Goal: Information Seeking & Learning: Learn about a topic

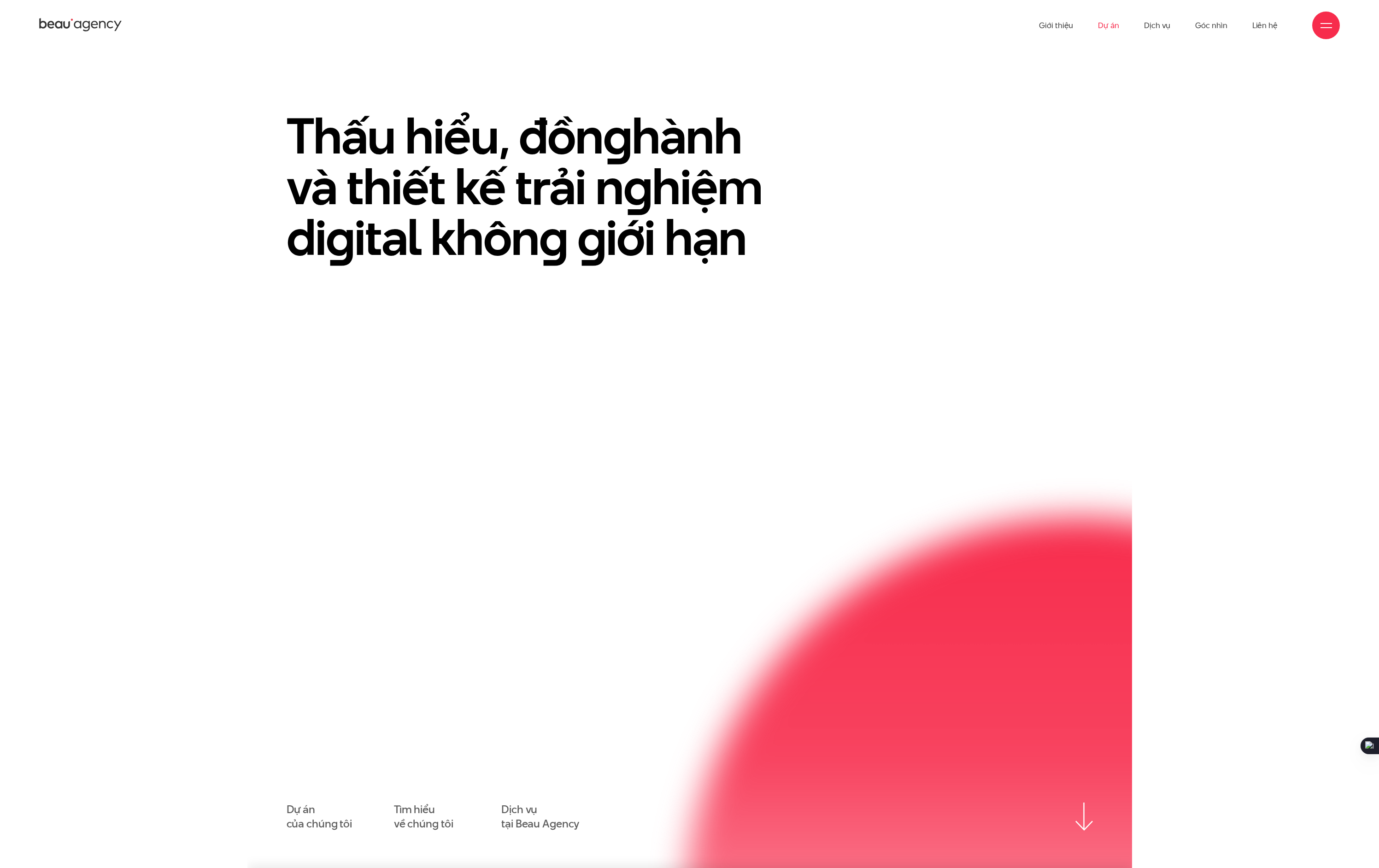
click at [1109, 23] on link "Dự án" at bounding box center [1109, 25] width 21 height 50
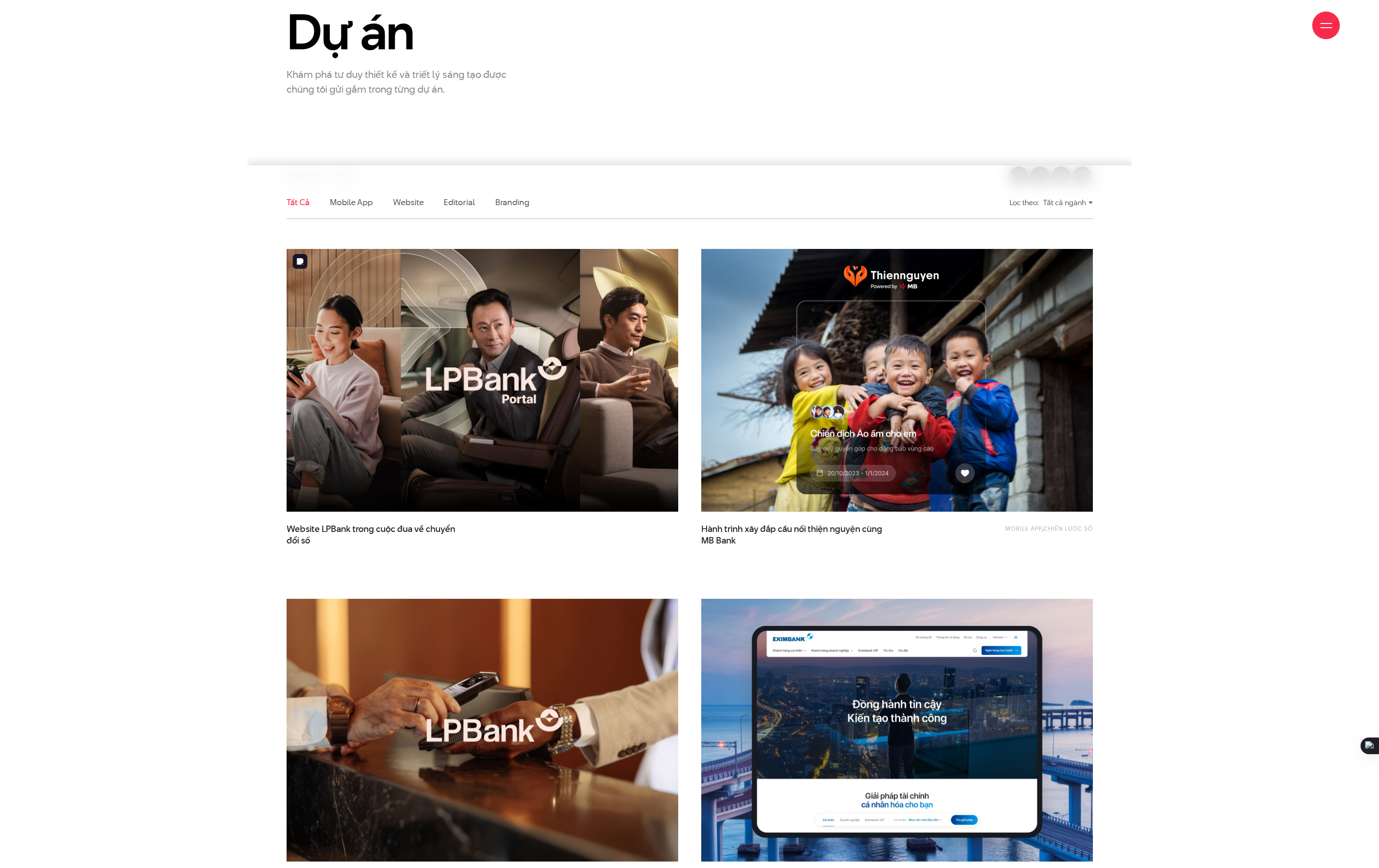
scroll to position [122, 0]
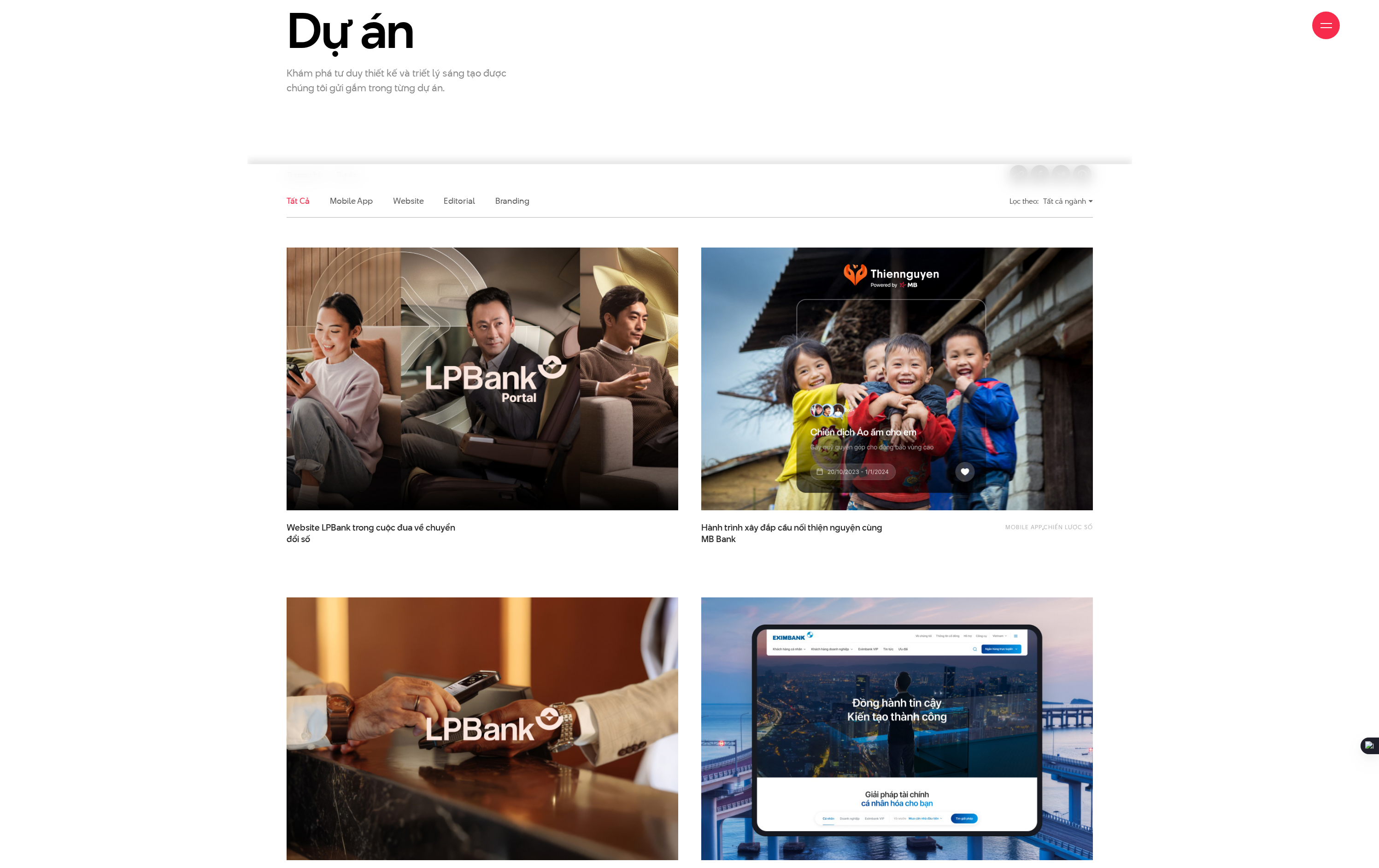
click at [534, 444] on img at bounding box center [482, 378] width 431 height 288
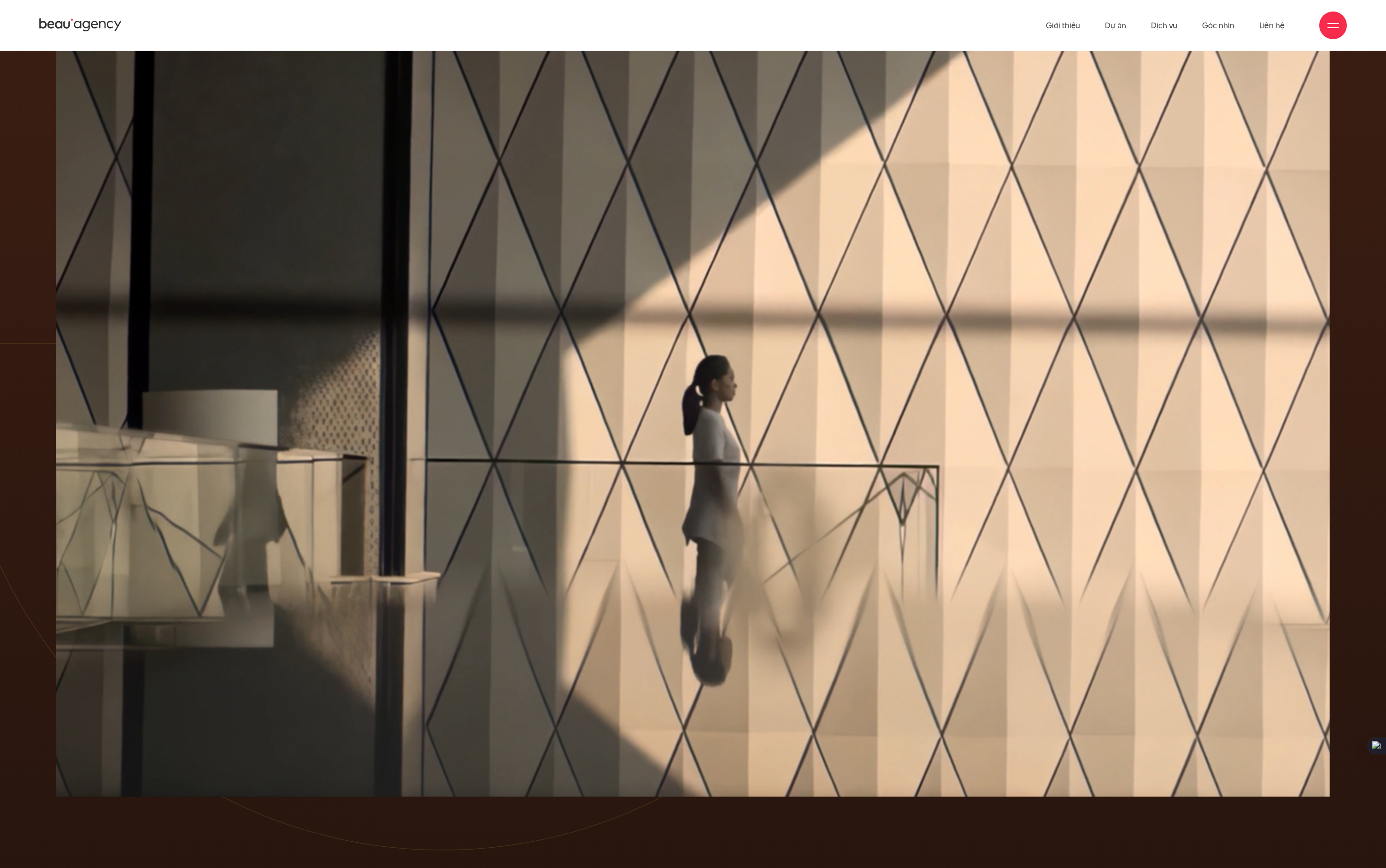
scroll to position [71, 0]
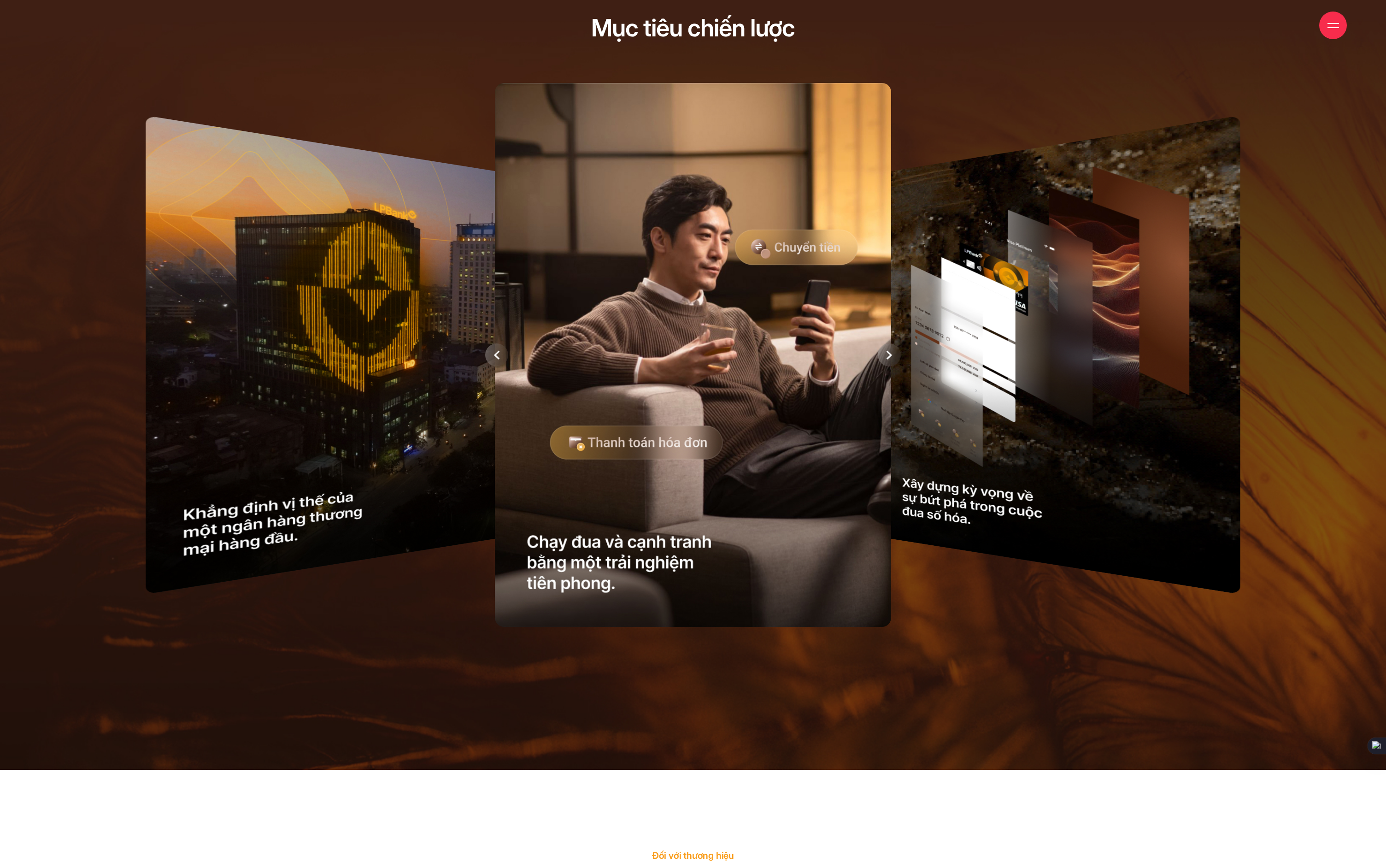
click at [491, 353] on div at bounding box center [496, 355] width 23 height 23
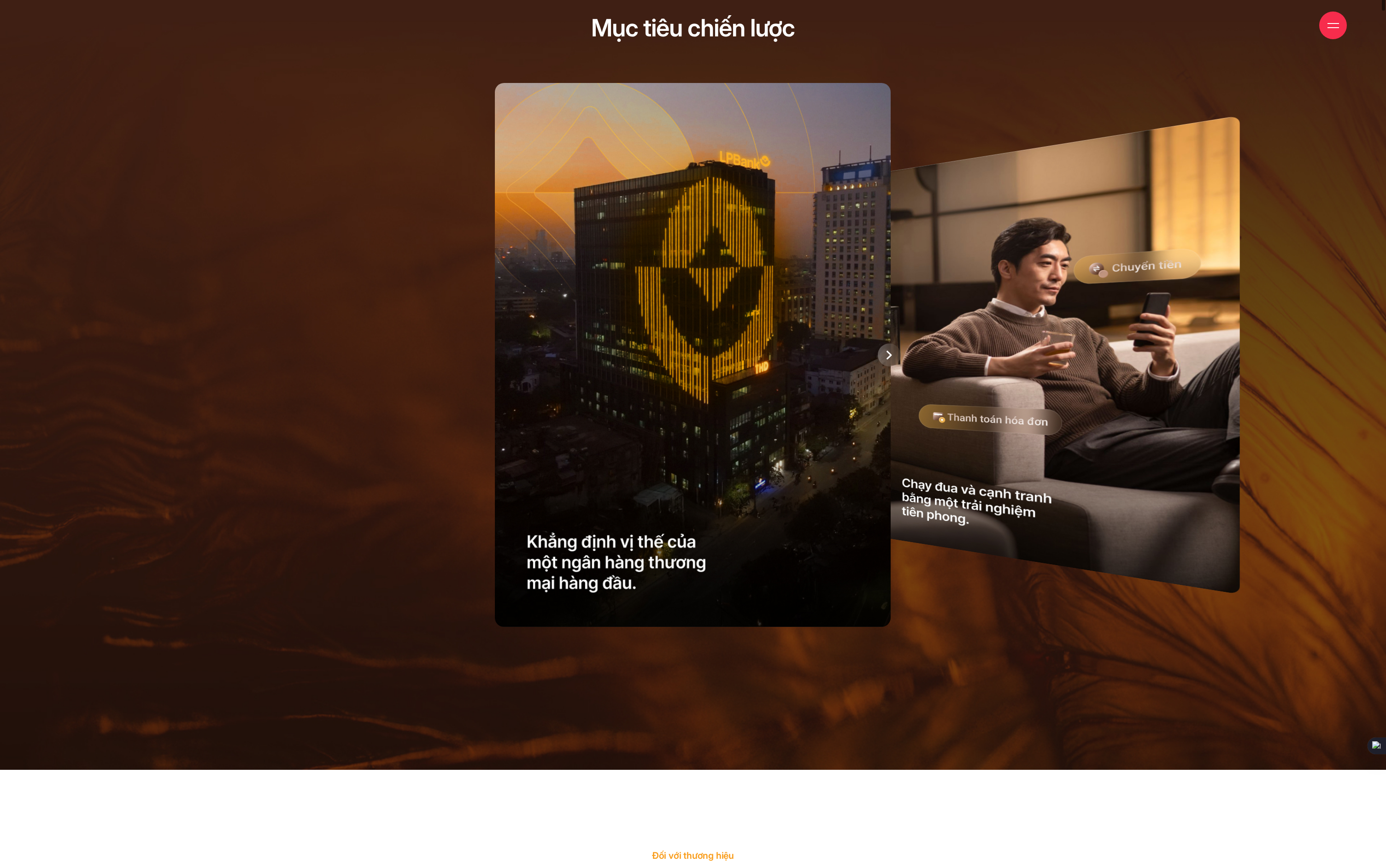
click at [891, 358] on icon at bounding box center [889, 355] width 6 height 10
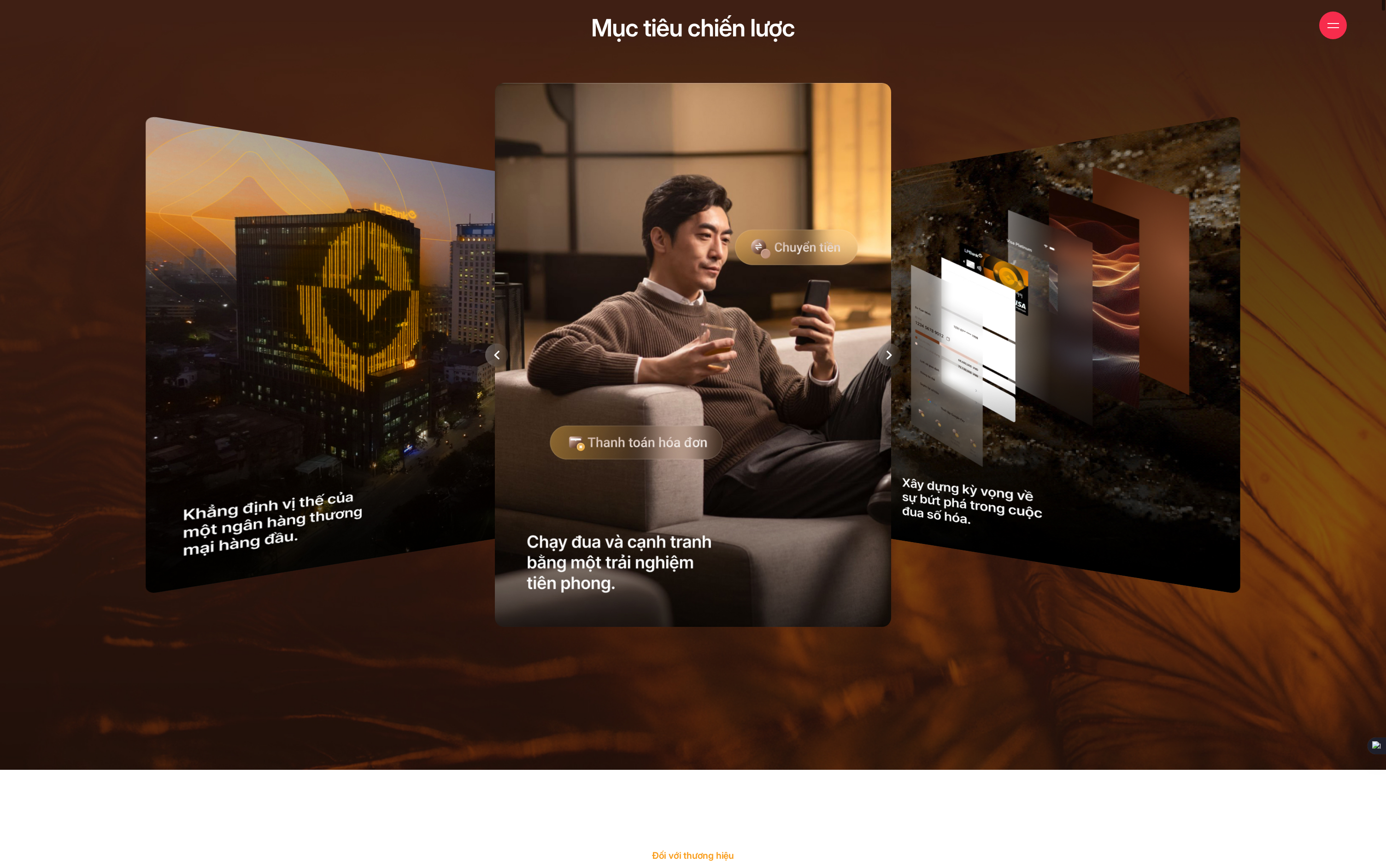
click at [891, 358] on icon at bounding box center [889, 355] width 6 height 10
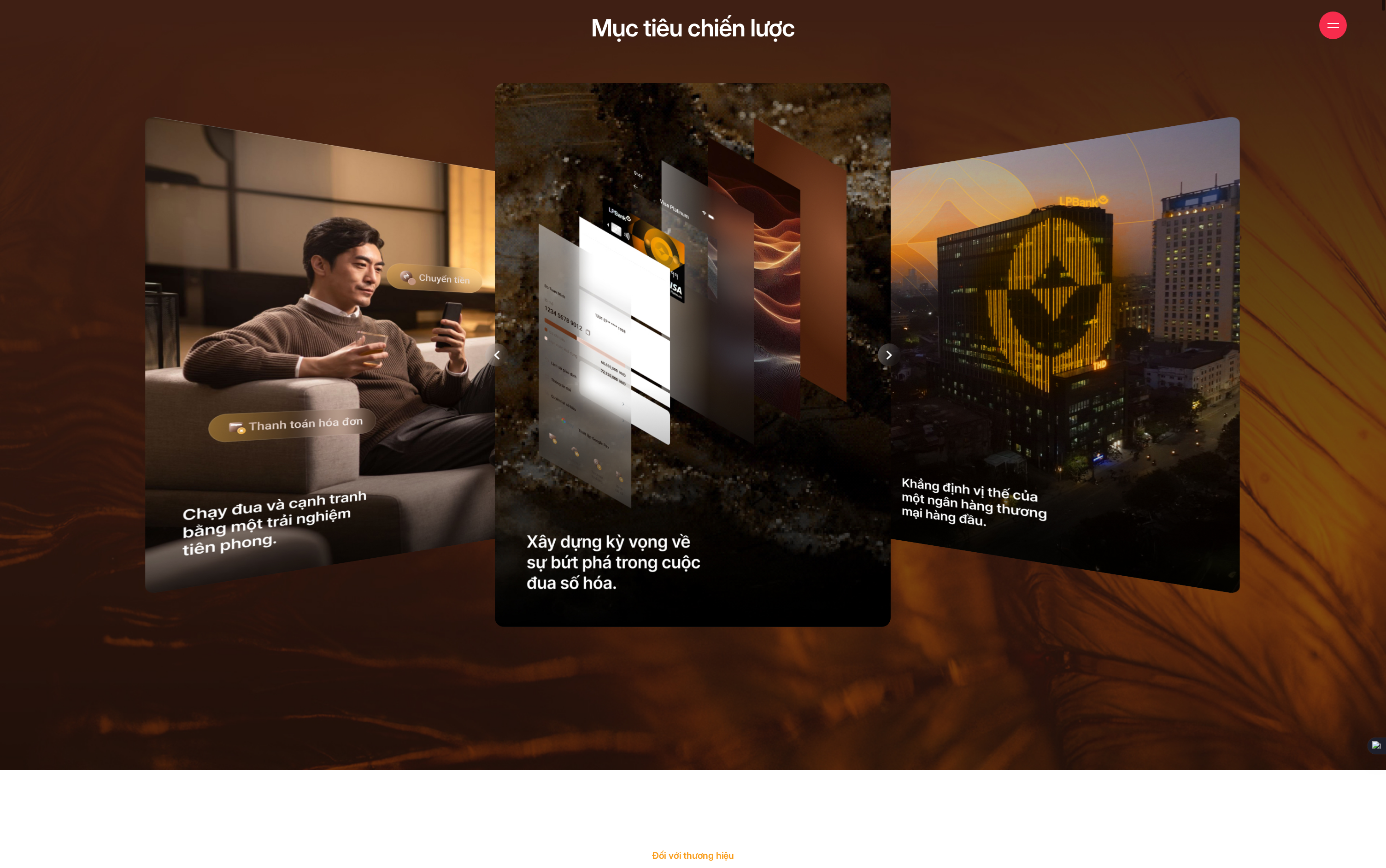
click at [891, 358] on icon at bounding box center [889, 355] width 6 height 10
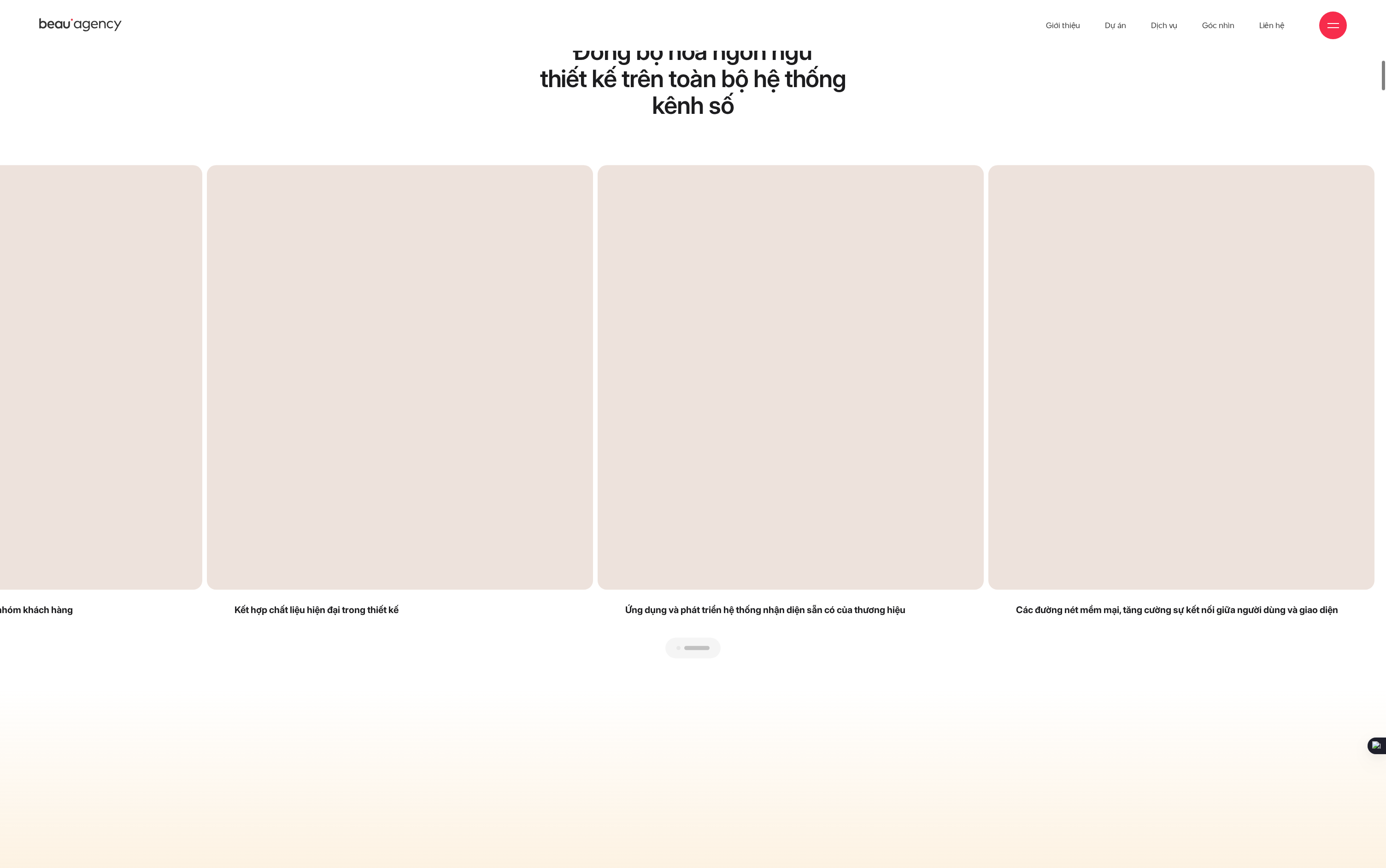
click at [698, 618] on div "Next slide" at bounding box center [1033, 411] width 682 height 493
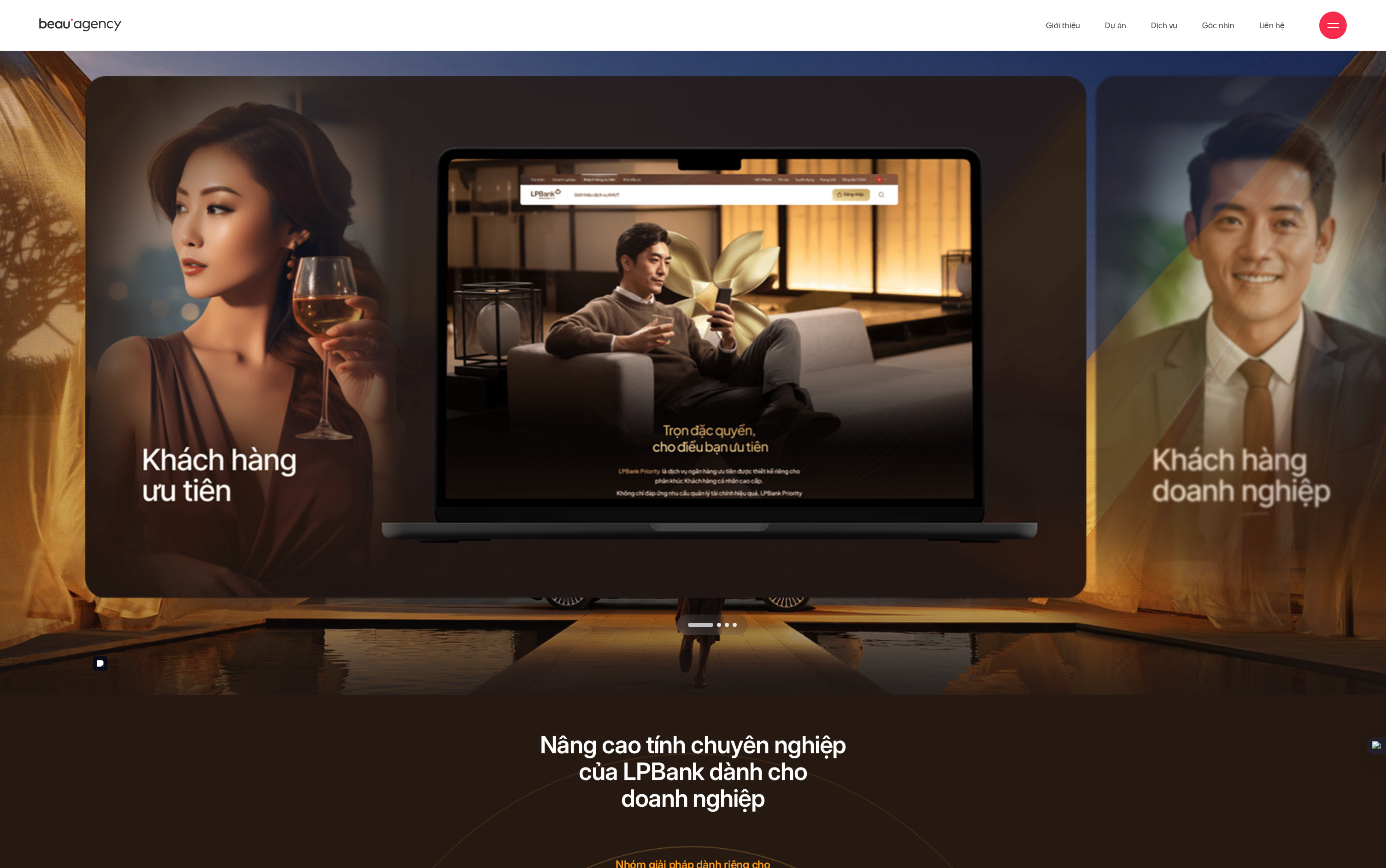
click at [722, 634] on div "Next slide" at bounding box center [844, 355] width 506 height 558
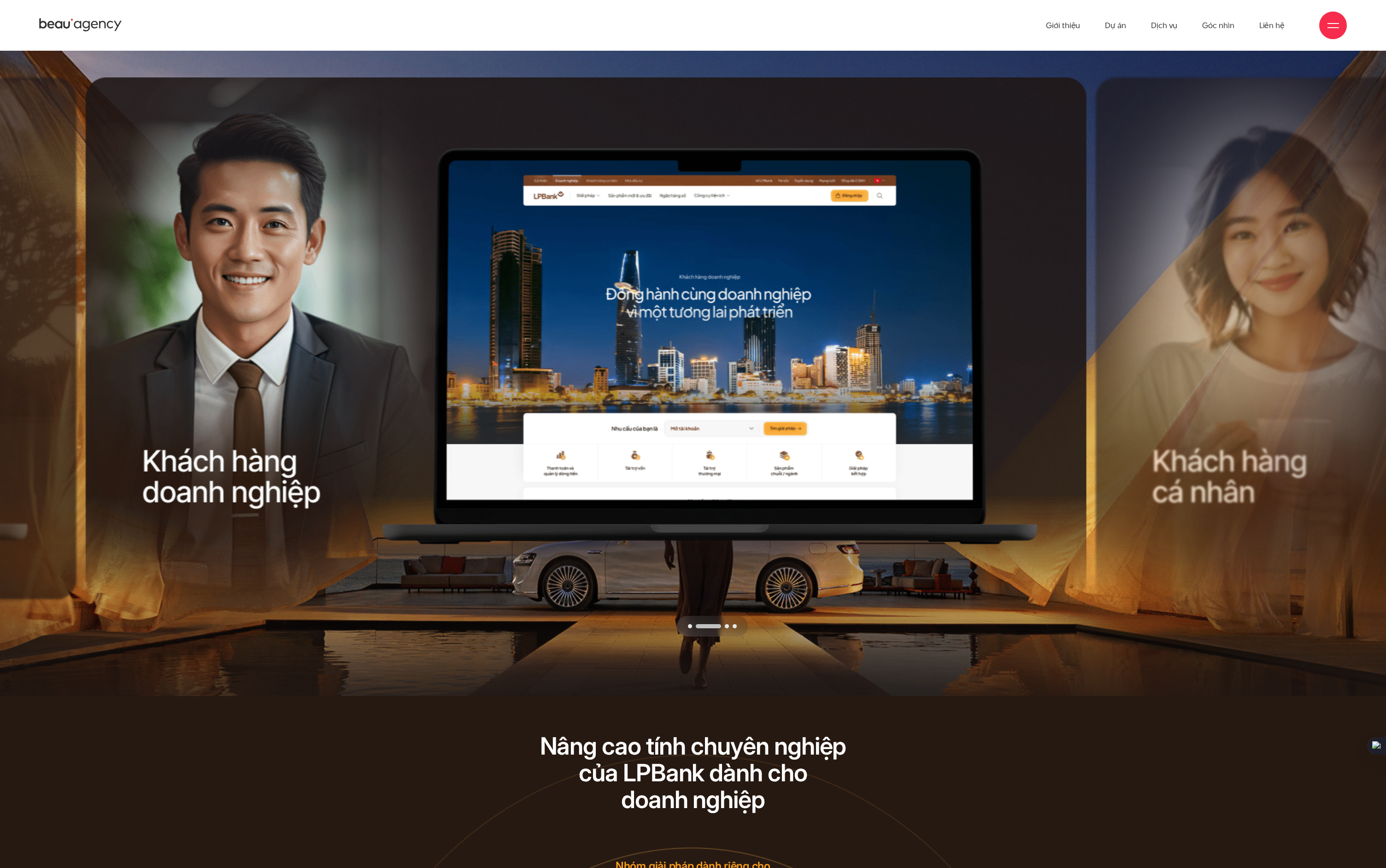
click at [724, 636] on div "Next slide" at bounding box center [844, 356] width 506 height 558
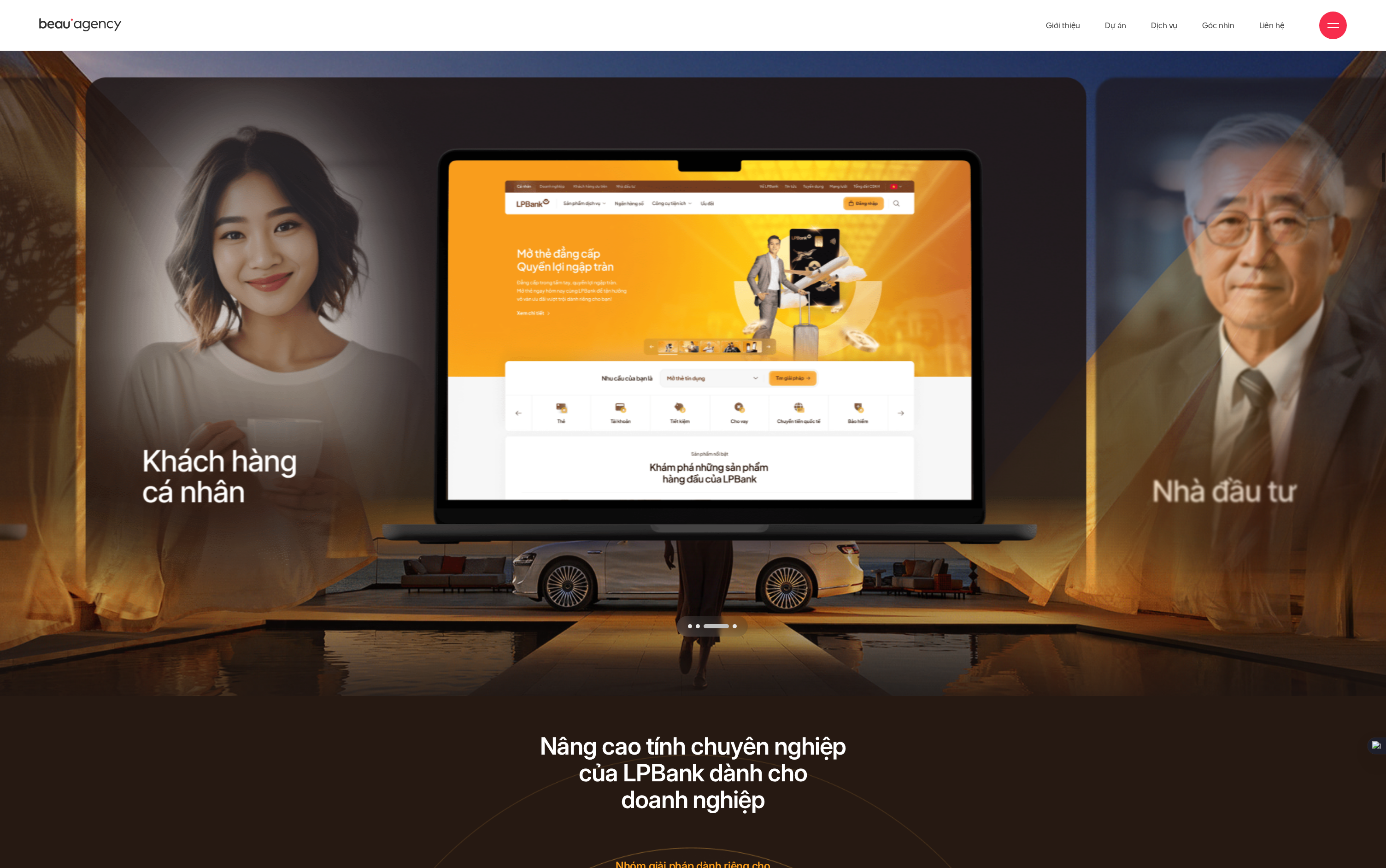
click at [734, 636] on div "Next slide" at bounding box center [844, 356] width 506 height 558
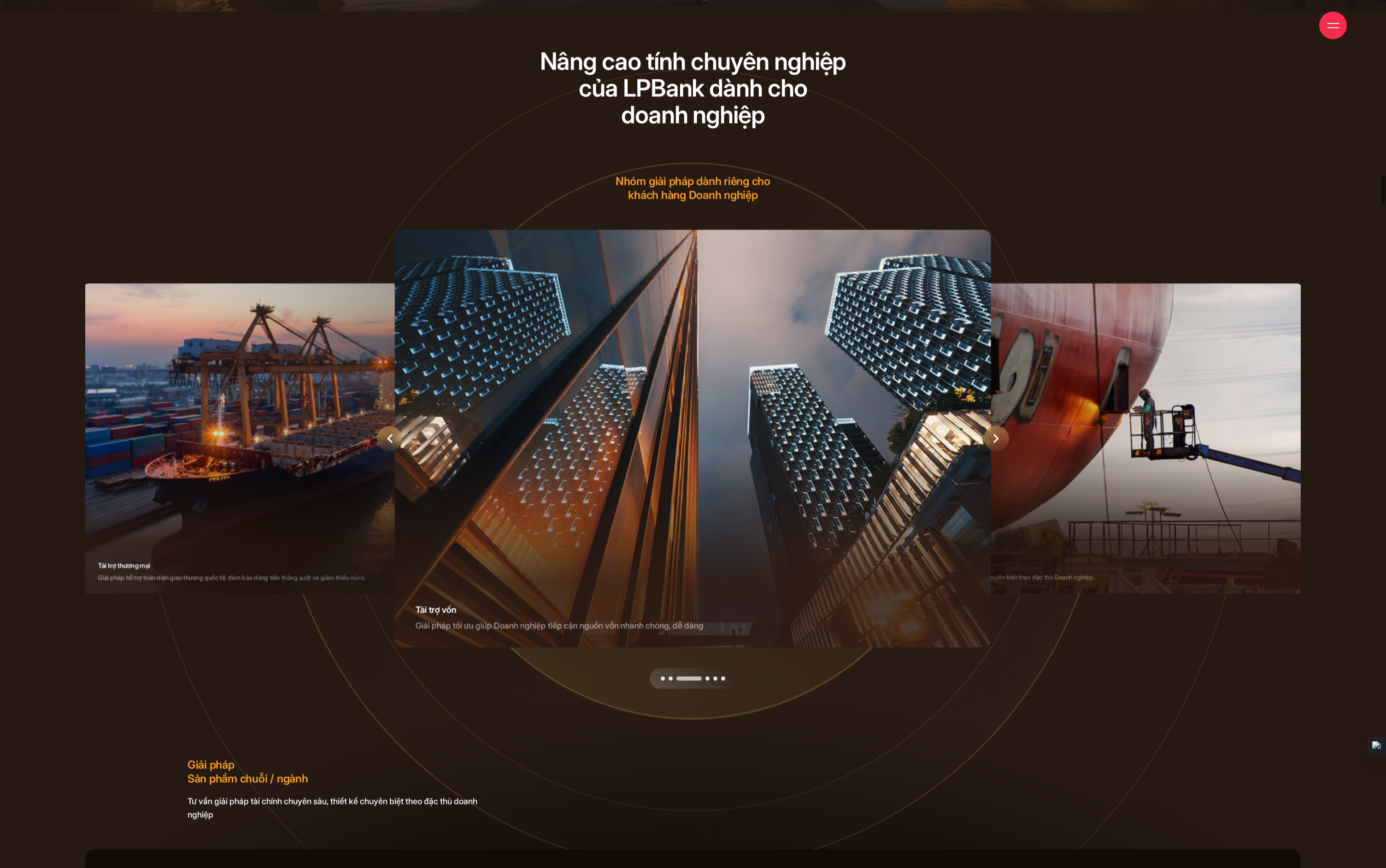
click at [705, 688] on div at bounding box center [692, 678] width 87 height 21
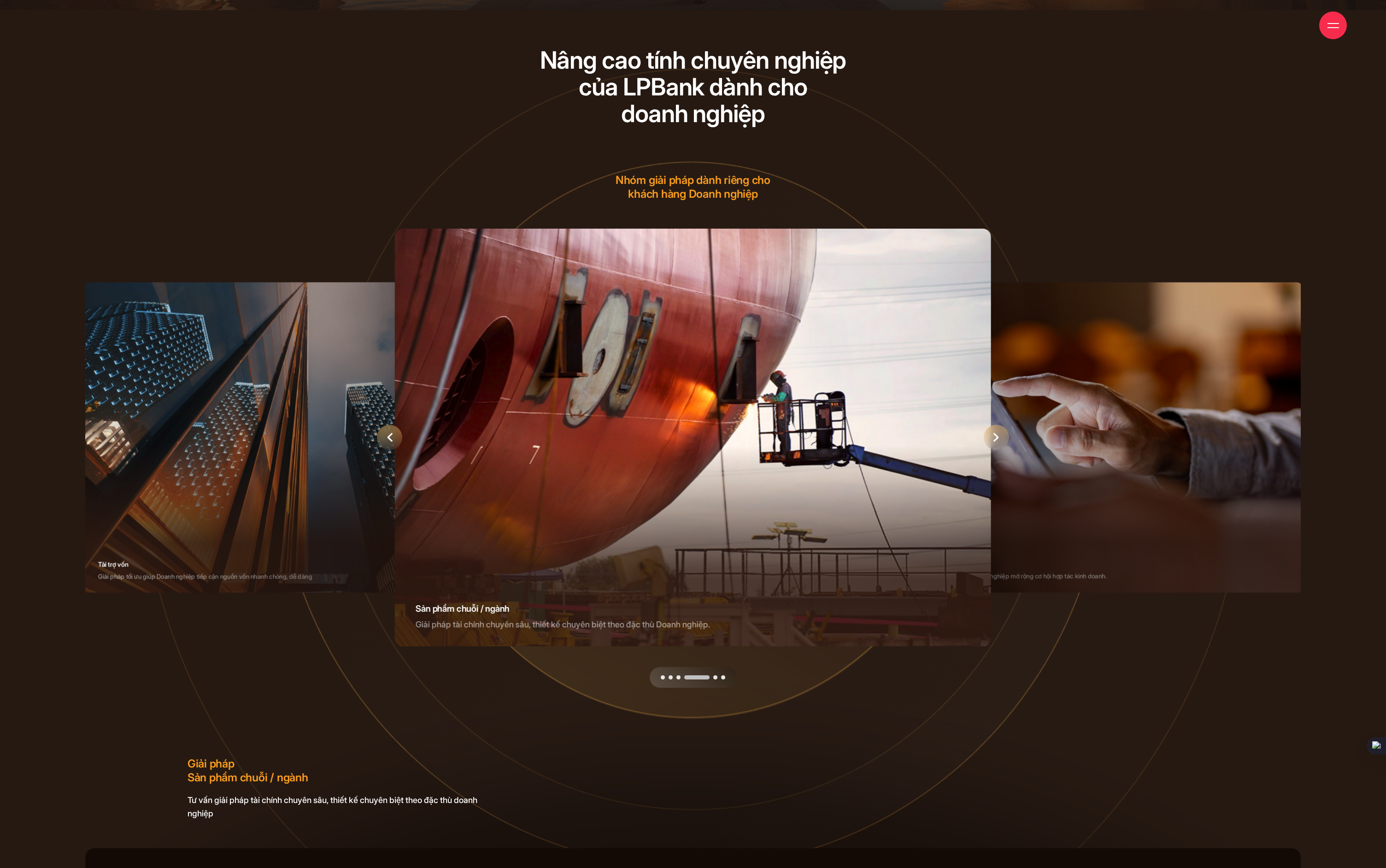
click at [716, 679] on span "Go to slide 5" at bounding box center [715, 677] width 4 height 4
